Goal: Book appointment/travel/reservation

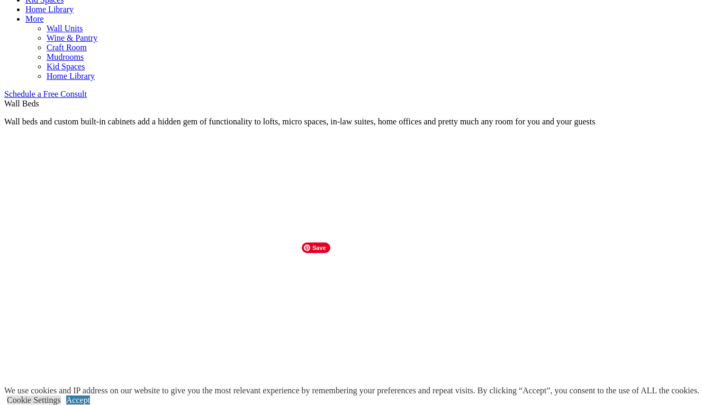
scroll to position [716, 0]
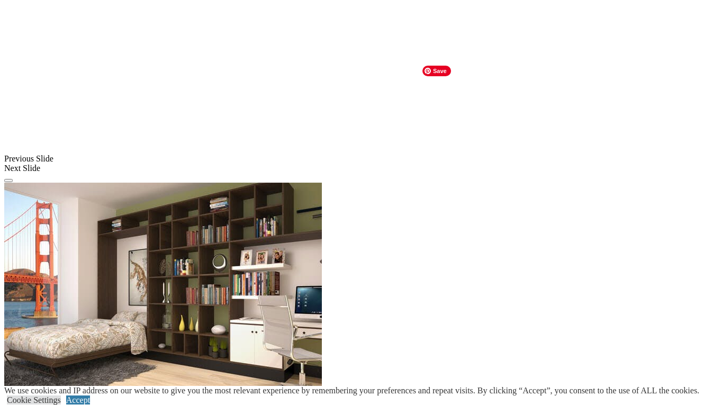
scroll to position [941, 0]
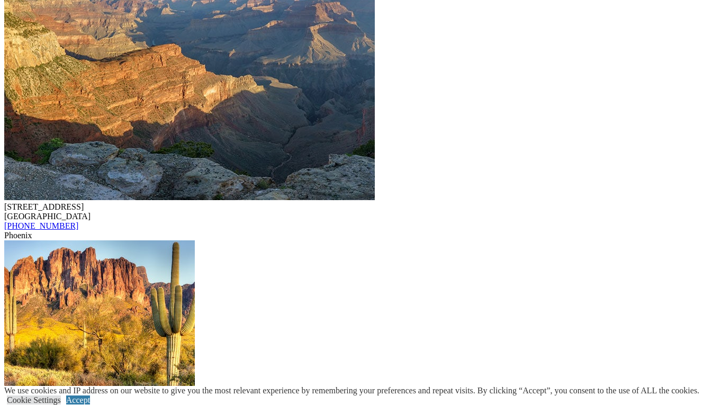
scroll to position [1432, 0]
